Goal: Information Seeking & Learning: Learn about a topic

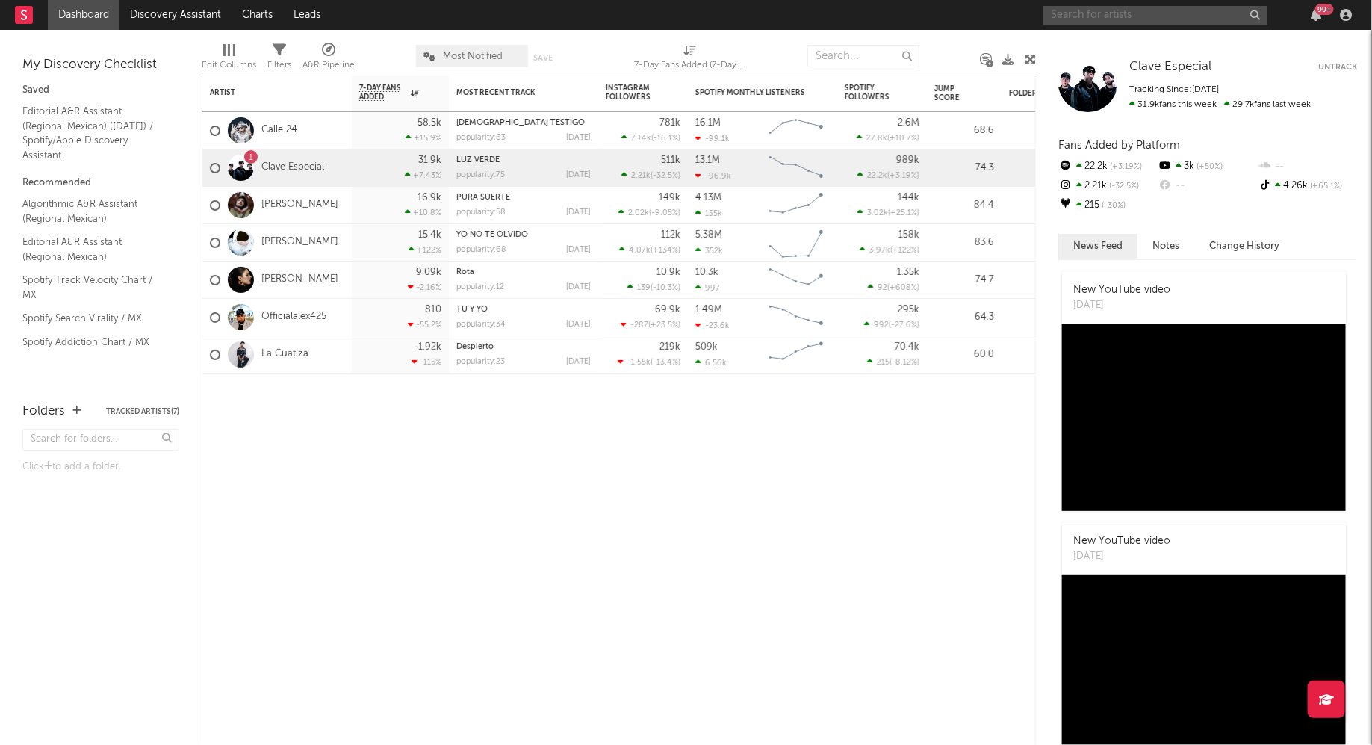
click at [1093, 10] on input "text" at bounding box center [1155, 15] width 224 height 19
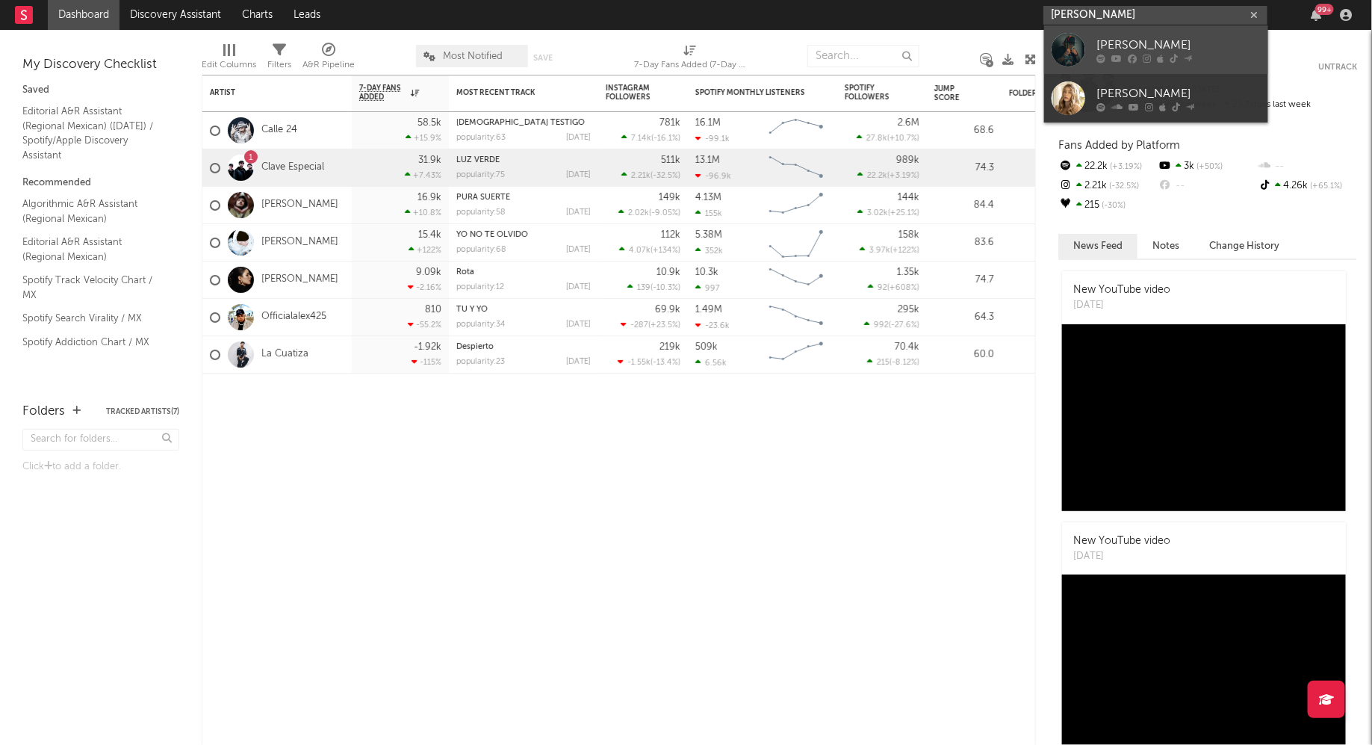
type input "[PERSON_NAME]"
click at [1075, 45] on div at bounding box center [1069, 50] width 34 height 34
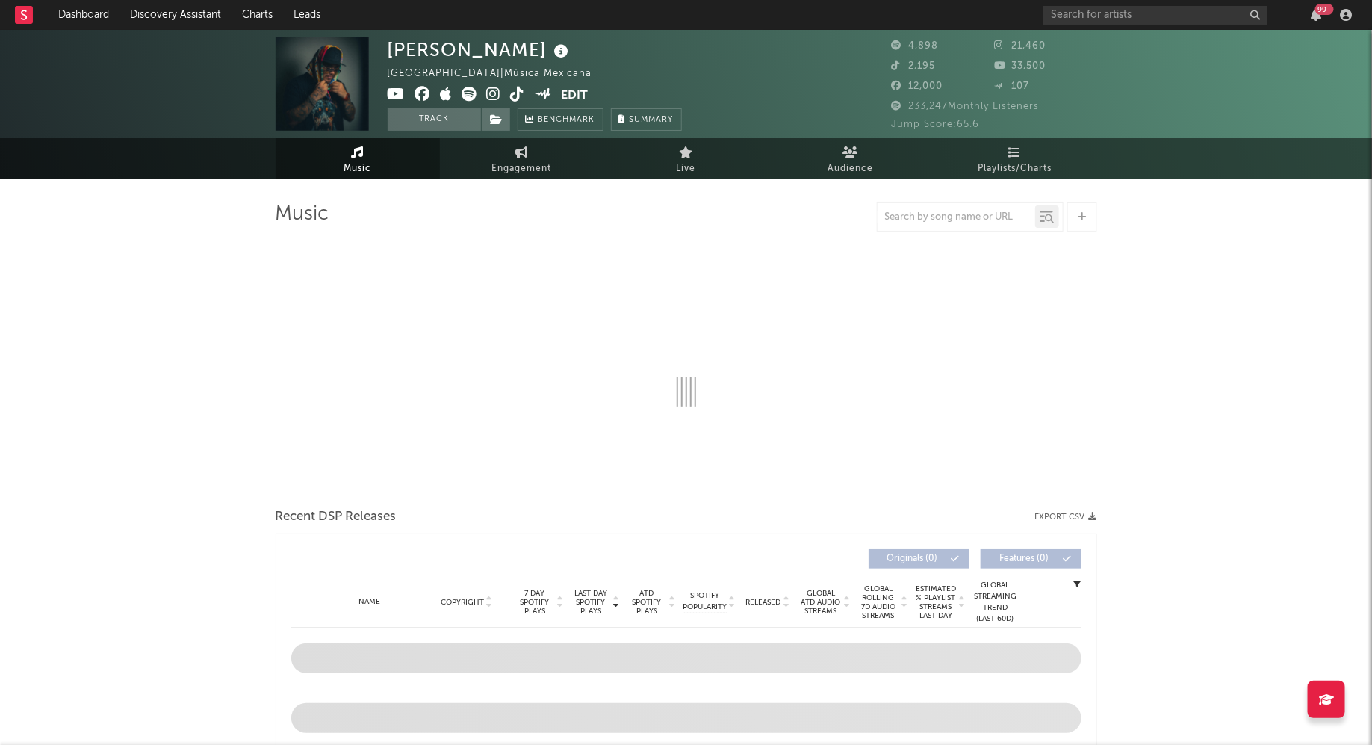
select select "6m"
